Goal: Navigation & Orientation: Find specific page/section

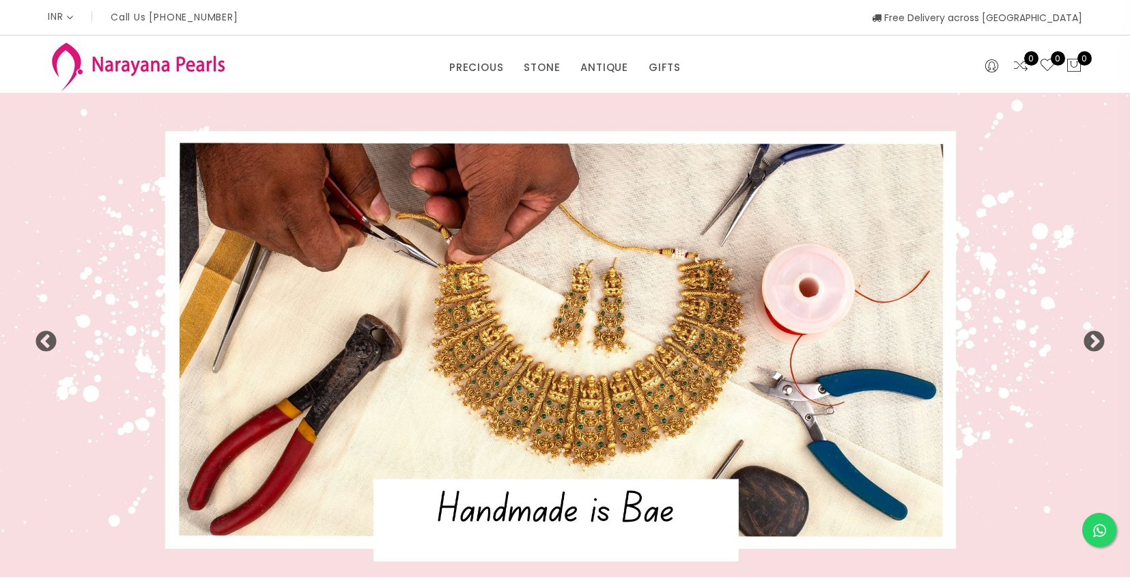
select select "INR"
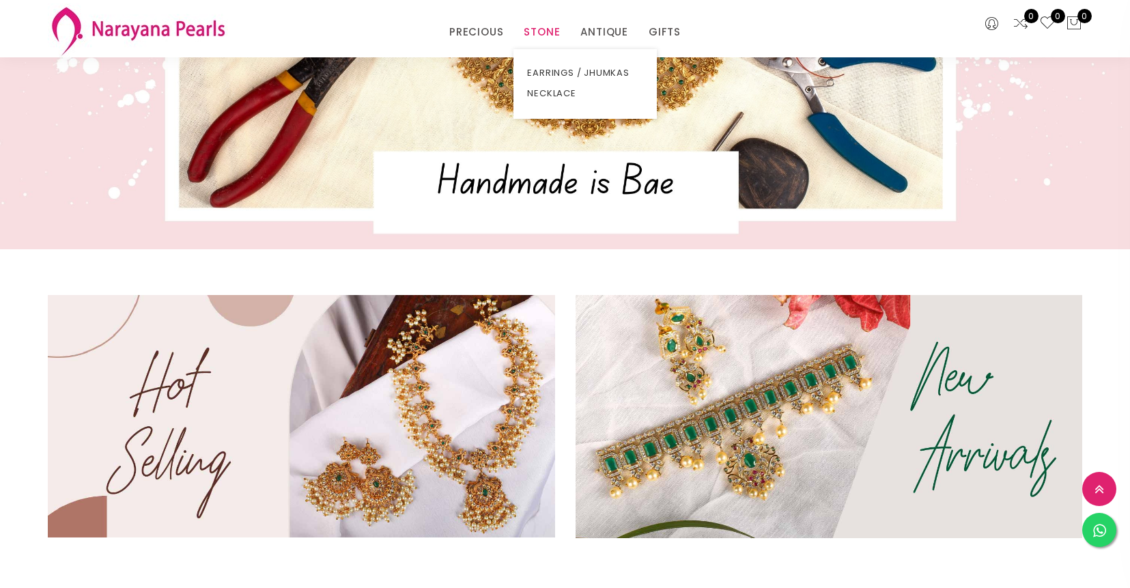
scroll to position [302, 0]
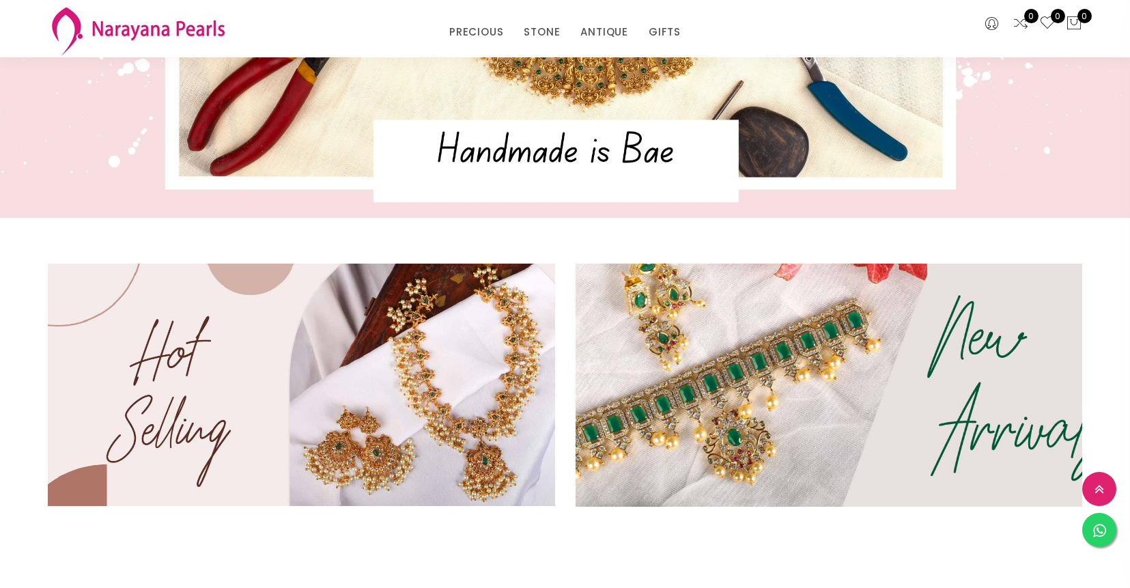
click at [736, 425] on img at bounding box center [828, 385] width 608 height 291
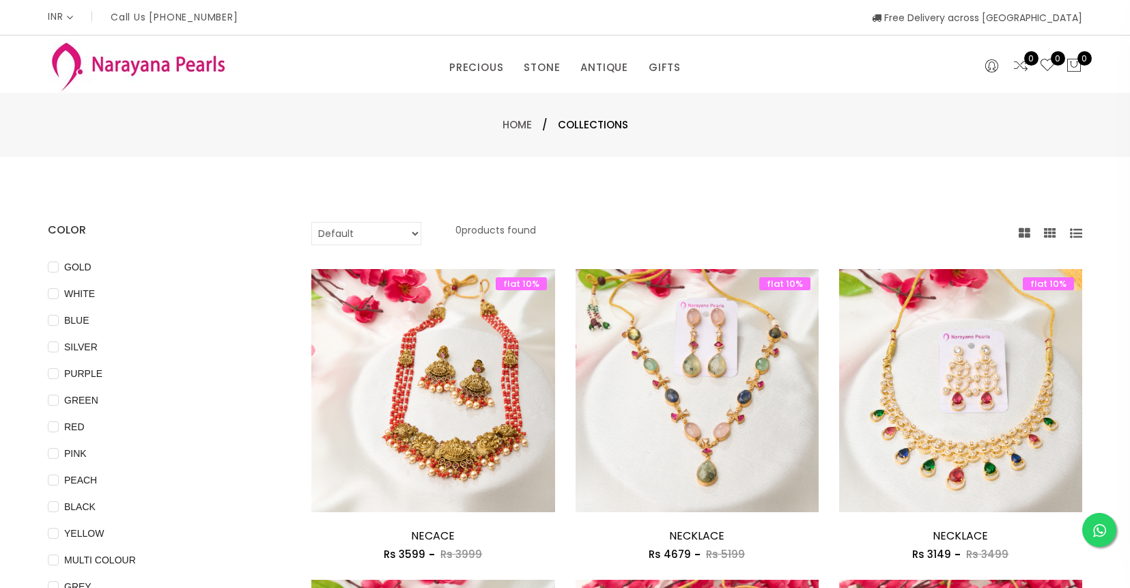
click at [1024, 66] on icon at bounding box center [1020, 65] width 16 height 16
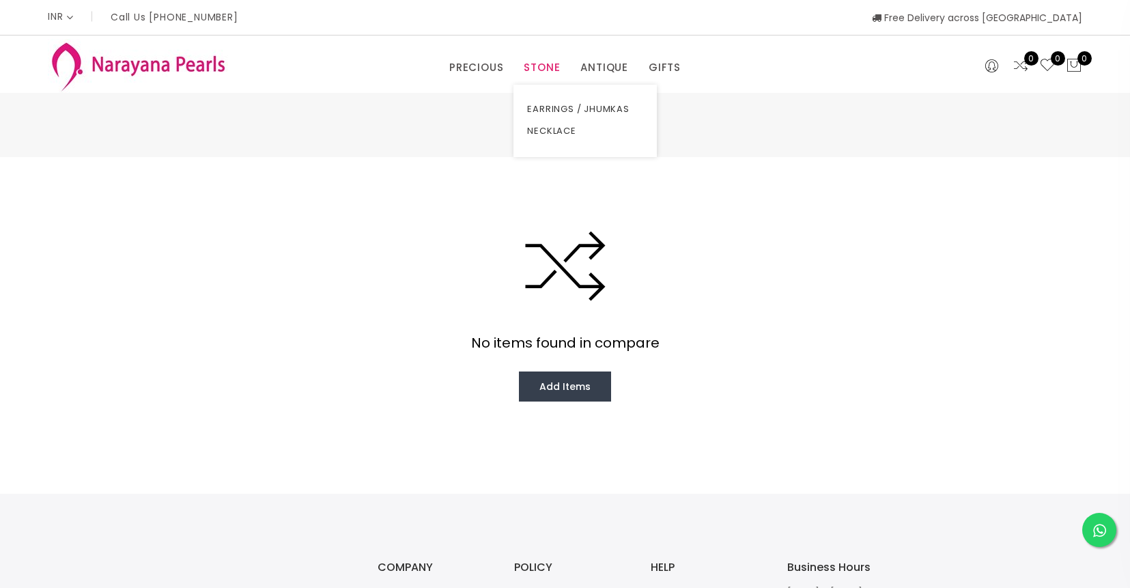
click at [547, 68] on link "STONE" at bounding box center [542, 67] width 36 height 20
click at [599, 107] on link "EARRINGS / JHUMKAS" at bounding box center [642, 109] width 116 height 22
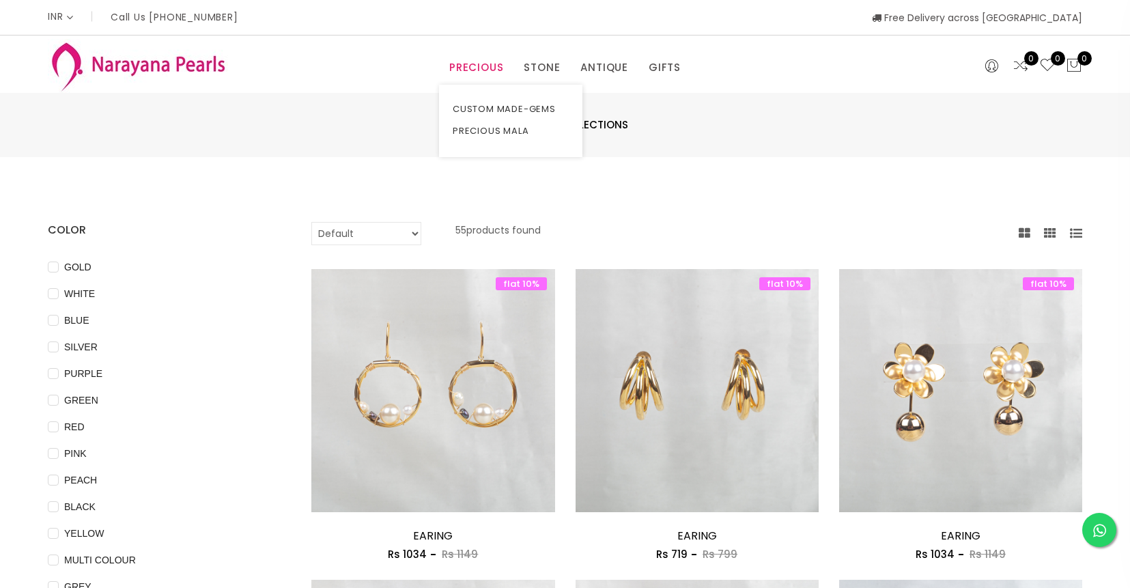
click at [483, 70] on link "PRECIOUS" at bounding box center [476, 67] width 54 height 20
click at [501, 105] on link "CUSTOM MADE-GEMS" at bounding box center [511, 109] width 116 height 22
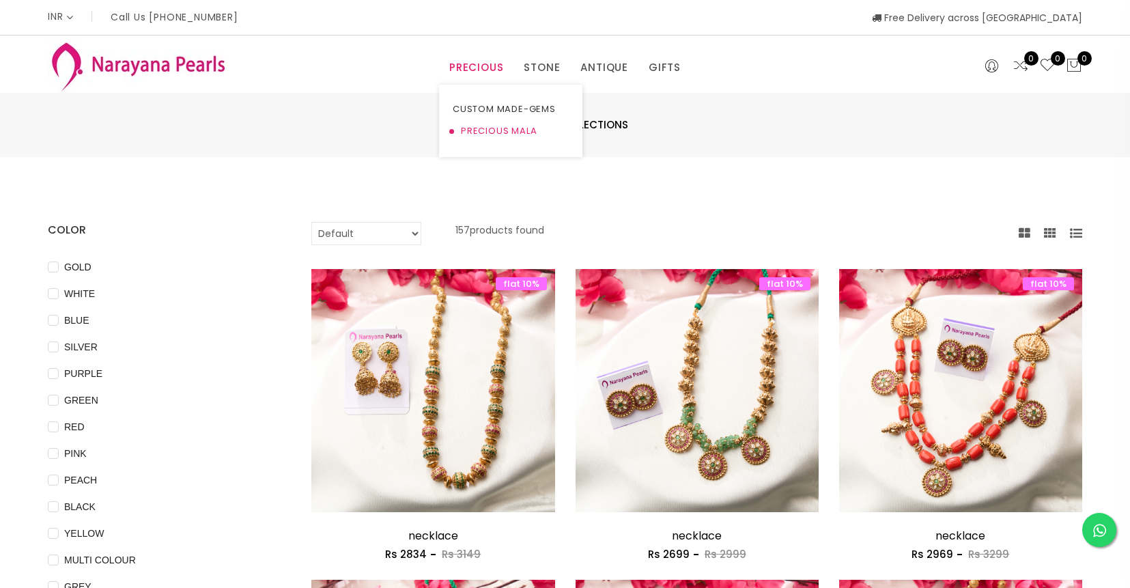
click at [504, 127] on link "PRECIOUS MALA" at bounding box center [511, 131] width 116 height 22
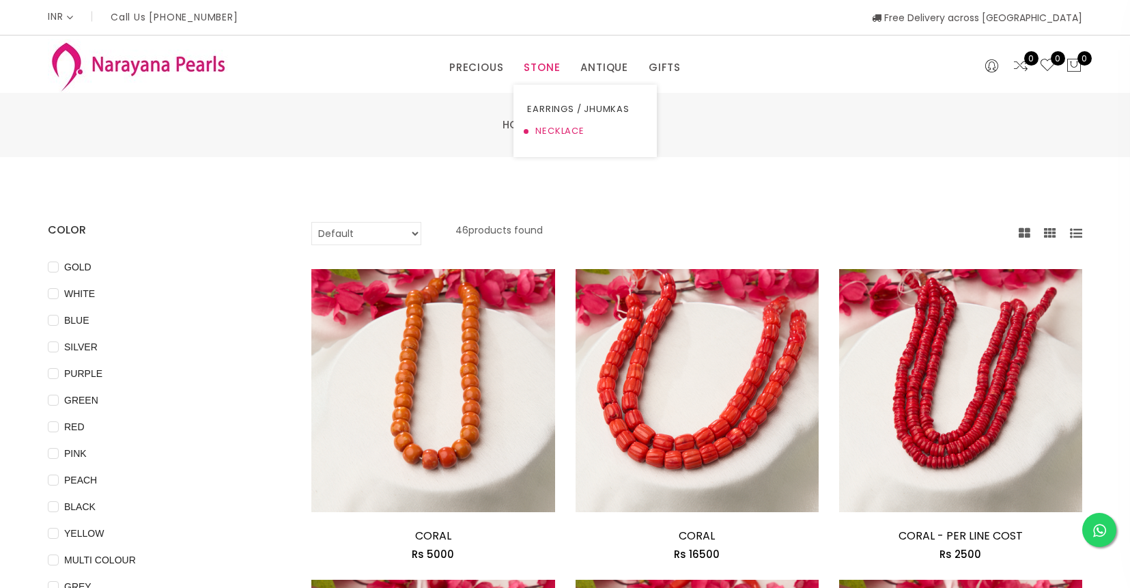
click at [560, 127] on link "NECKLACE" at bounding box center [585, 131] width 116 height 22
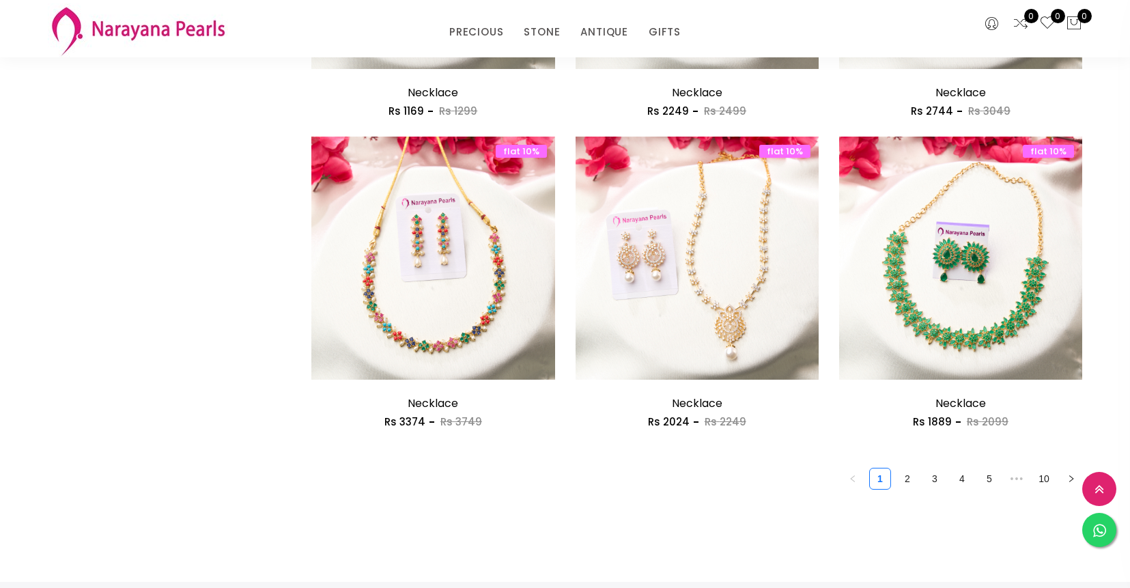
scroll to position [2230, 0]
